Goal: Information Seeking & Learning: Learn about a topic

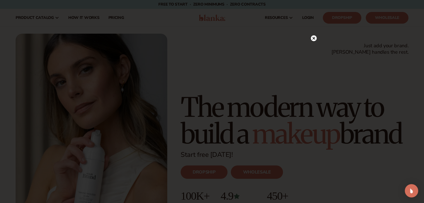
click at [311, 35] on div at bounding box center [314, 38] width 6 height 10
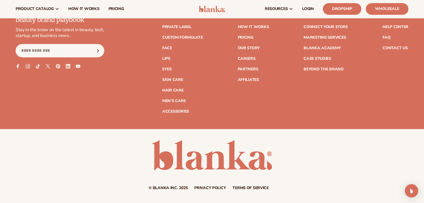
scroll to position [2378, 0]
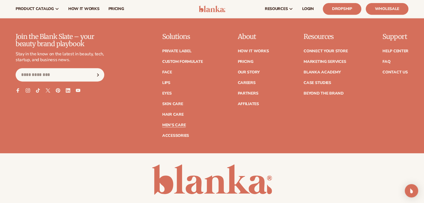
click at [182, 124] on link "Men's Care" at bounding box center [173, 125] width 23 height 4
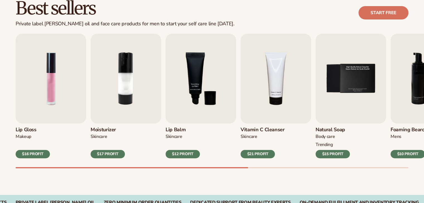
scroll to position [167, 0]
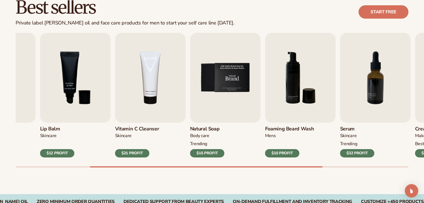
click at [218, 91] on img "5 / 9" at bounding box center [225, 78] width 70 height 90
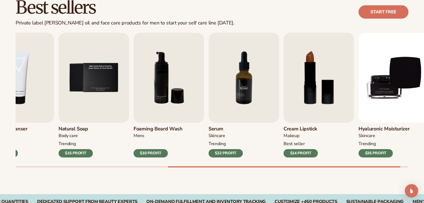
click at [210, 93] on img "7 / 9" at bounding box center [243, 78] width 70 height 90
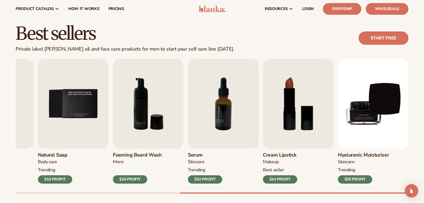
scroll to position [21, 0]
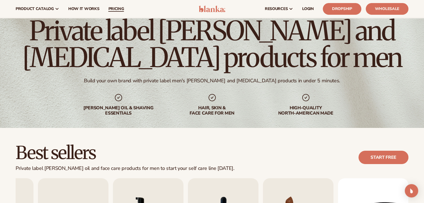
click at [115, 9] on span "pricing" at bounding box center [116, 9] width 16 height 4
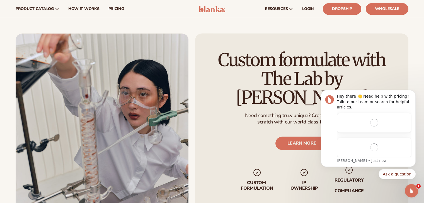
scroll to position [669, 0]
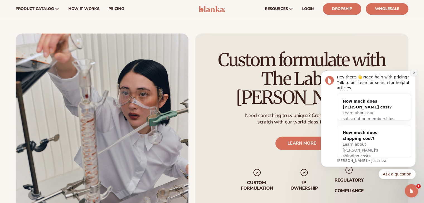
click at [414, 74] on icon "Dismiss notification" at bounding box center [413, 72] width 3 height 3
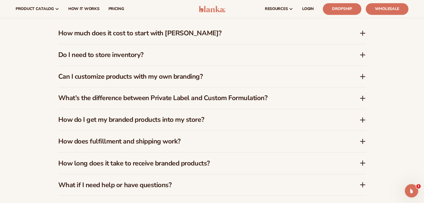
scroll to position [891, 0]
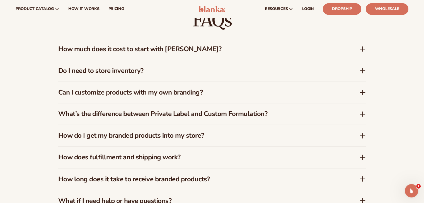
click at [174, 51] on h3 "How much does it cost to start with Blanka?" at bounding box center [200, 49] width 284 height 8
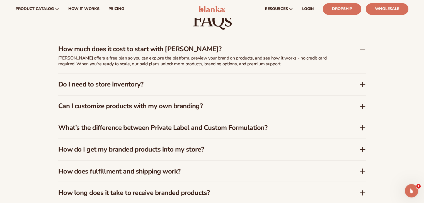
click at [121, 85] on h3 "Do I need to store inventory?" at bounding box center [200, 85] width 284 height 8
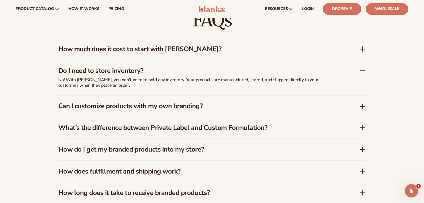
click at [124, 40] on div "How much does it cost to start with Blanka?" at bounding box center [212, 48] width 308 height 21
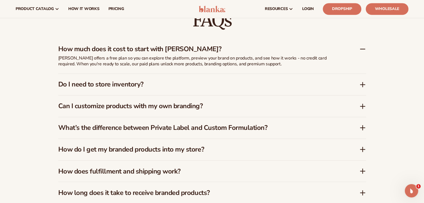
click at [107, 85] on h3 "Do I need to store inventory?" at bounding box center [200, 85] width 284 height 8
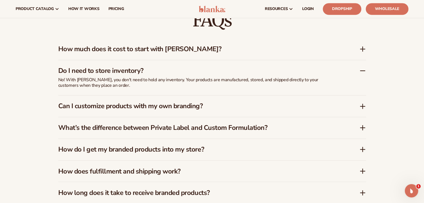
click at [64, 106] on h3 "Can I customize products with my own branding?" at bounding box center [200, 106] width 284 height 8
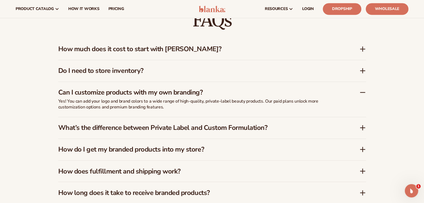
click at [82, 129] on h3 "What’s the difference between Private Label and Custom Formulation?" at bounding box center [200, 128] width 284 height 8
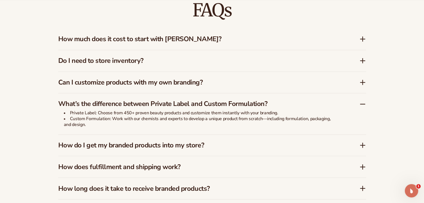
scroll to position [919, 0]
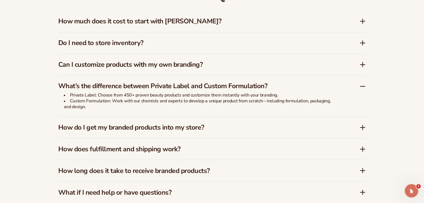
click at [87, 125] on h3 "How do I get my branded products into my store?" at bounding box center [200, 128] width 284 height 8
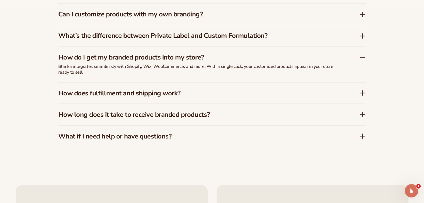
scroll to position [975, 0]
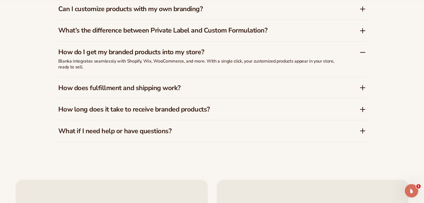
click at [89, 86] on h3 "How does fulfillment and shipping work?" at bounding box center [200, 88] width 284 height 8
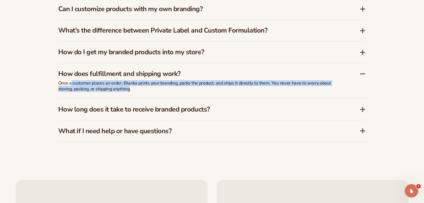
drag, startPoint x: 72, startPoint y: 84, endPoint x: 130, endPoint y: 87, distance: 58.9
click at [130, 87] on p "Once a customer places an order, Blanka prints your branding, packs the product…" at bounding box center [197, 86] width 279 height 12
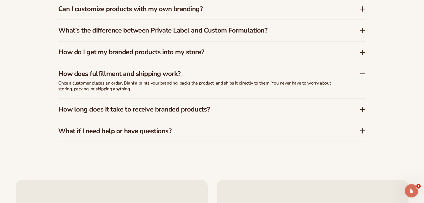
click at [130, 87] on p "Once a customer places an order, Blanka prints your branding, packs the product…" at bounding box center [197, 86] width 279 height 12
click at [133, 116] on div "How long does it take to receive branded products?" at bounding box center [212, 109] width 308 height 21
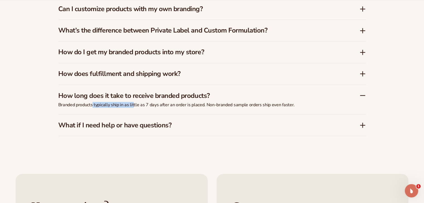
drag, startPoint x: 93, startPoint y: 102, endPoint x: 133, endPoint y: 102, distance: 40.4
click at [133, 102] on p "Branded products typically ship in as little as 7 days after an order is placed…" at bounding box center [197, 105] width 279 height 6
click at [128, 124] on h3 "What if I need help or have questions?" at bounding box center [200, 125] width 284 height 8
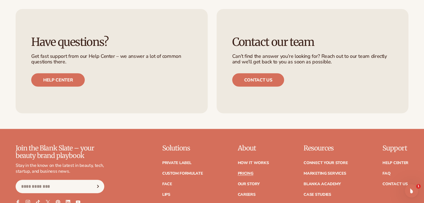
scroll to position [1253, 0]
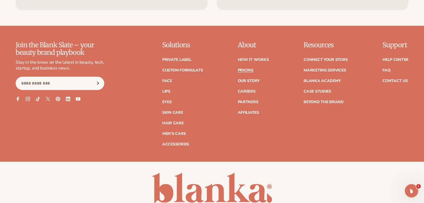
click at [79, 98] on icon at bounding box center [77, 98] width 5 height 3
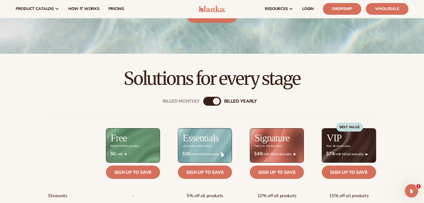
scroll to position [0, 0]
